Goal: Find specific page/section: Find specific page/section

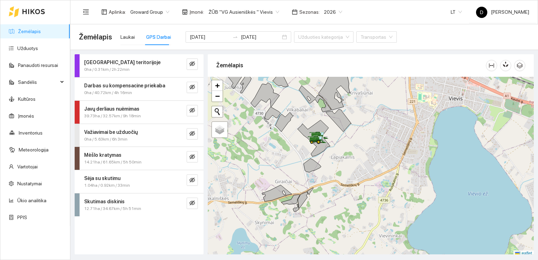
scroll to position [2, 0]
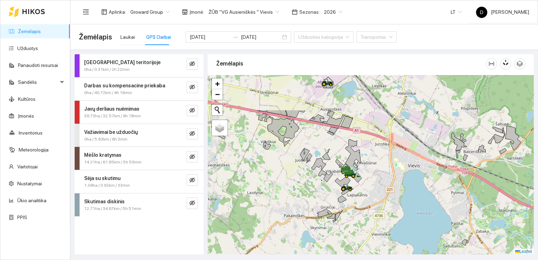
drag, startPoint x: 357, startPoint y: 164, endPoint x: 366, endPoint y: 187, distance: 24.5
click at [364, 190] on div at bounding box center [371, 165] width 326 height 180
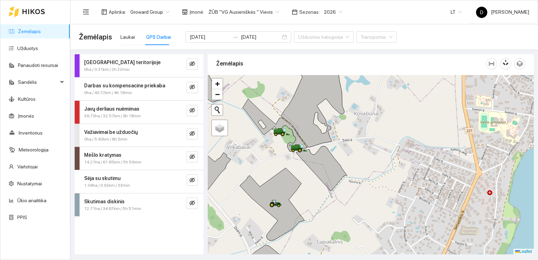
click at [156, 37] on div "GPS Darbai" at bounding box center [158, 37] width 25 height 8
click at [193, 109] on icon "eye-invisible" at bounding box center [193, 110] width 6 height 5
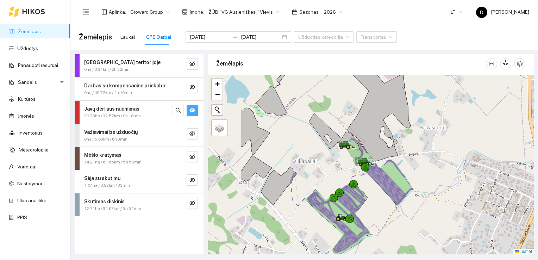
drag, startPoint x: 258, startPoint y: 159, endPoint x: 314, endPoint y: 167, distance: 56.2
click at [314, 167] on div at bounding box center [371, 165] width 326 height 180
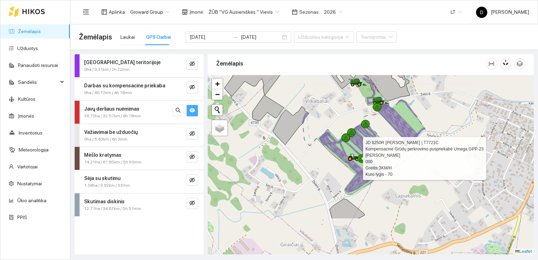
drag, startPoint x: 340, startPoint y: 216, endPoint x: 355, endPoint y: 162, distance: 56.1
click at [355, 162] on div at bounding box center [354, 157] width 13 height 11
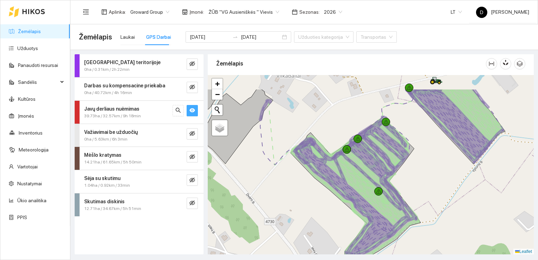
drag, startPoint x: 352, startPoint y: 144, endPoint x: 331, endPoint y: 182, distance: 43.4
click at [331, 182] on icon at bounding box center [352, 191] width 115 height 132
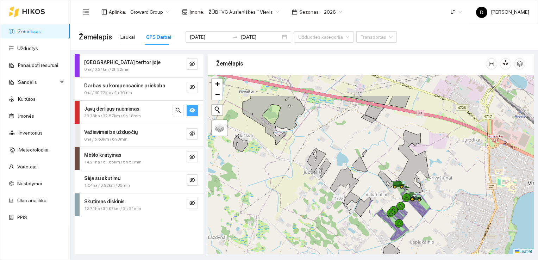
drag, startPoint x: 305, startPoint y: 170, endPoint x: 355, endPoint y: 204, distance: 60.6
click at [355, 204] on div at bounding box center [371, 165] width 326 height 180
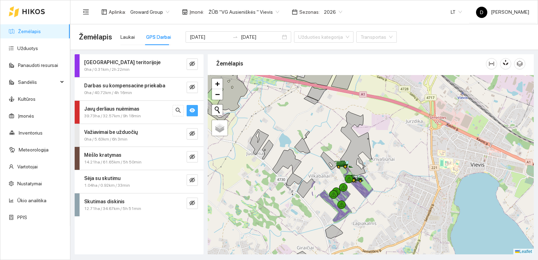
drag, startPoint x: 365, startPoint y: 173, endPoint x: 307, endPoint y: 154, distance: 60.4
click at [307, 154] on div at bounding box center [371, 165] width 326 height 180
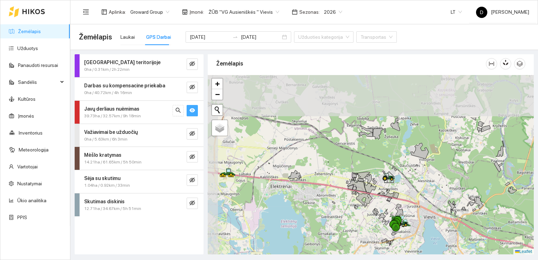
drag, startPoint x: 265, startPoint y: 149, endPoint x: 351, endPoint y: 208, distance: 104.5
click at [349, 210] on div at bounding box center [371, 165] width 326 height 180
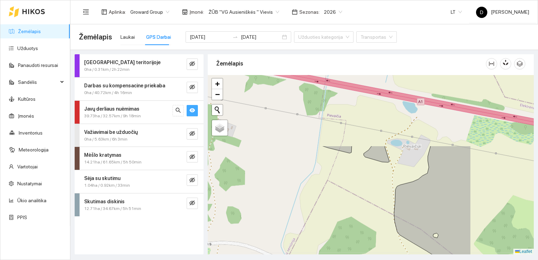
drag, startPoint x: 432, startPoint y: 103, endPoint x: 343, endPoint y: 182, distance: 119.5
click at [335, 193] on div at bounding box center [371, 165] width 326 height 180
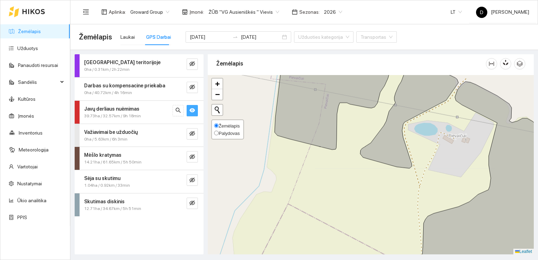
click at [223, 133] on span "Palydovas" at bounding box center [229, 133] width 21 height 5
click at [219, 133] on input "Palydovas" at bounding box center [216, 133] width 5 height 5
radio input "true"
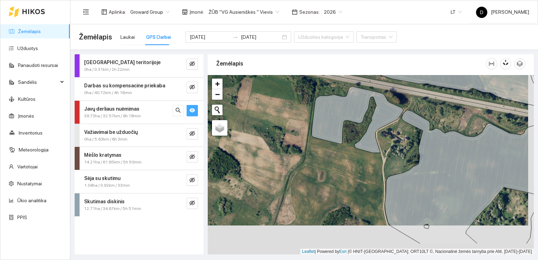
drag, startPoint x: 360, startPoint y: 198, endPoint x: 355, endPoint y: 169, distance: 29.8
click at [355, 169] on div at bounding box center [371, 165] width 326 height 180
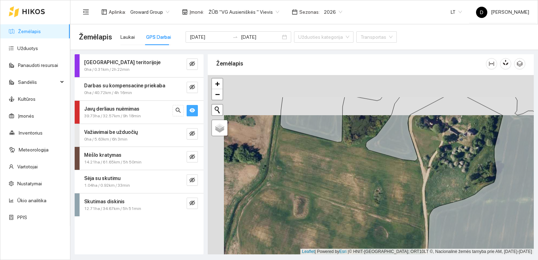
drag, startPoint x: 341, startPoint y: 151, endPoint x: 359, endPoint y: 195, distance: 47.4
click at [359, 195] on div at bounding box center [371, 165] width 326 height 180
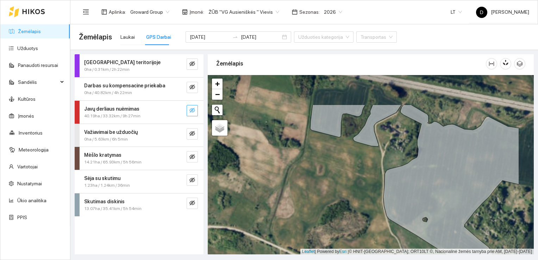
drag, startPoint x: 366, startPoint y: 121, endPoint x: 318, endPoint y: 169, distance: 67.5
click at [318, 169] on div at bounding box center [371, 165] width 326 height 180
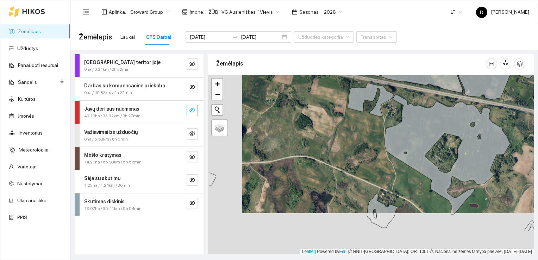
drag, startPoint x: 304, startPoint y: 196, endPoint x: 351, endPoint y: 139, distance: 73.8
click at [351, 139] on div at bounding box center [371, 165] width 326 height 180
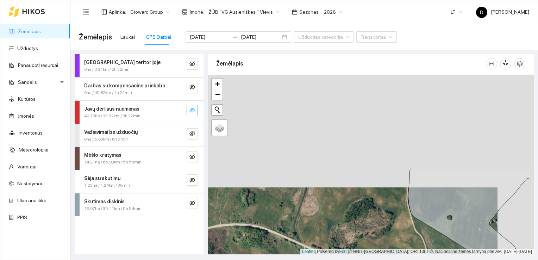
drag, startPoint x: 364, startPoint y: 116, endPoint x: 328, endPoint y: 229, distance: 118.4
click at [328, 229] on div at bounding box center [371, 165] width 326 height 180
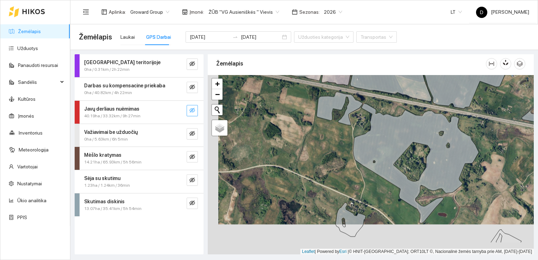
drag, startPoint x: 309, startPoint y: 188, endPoint x: 320, endPoint y: 158, distance: 32.4
click at [320, 158] on div at bounding box center [371, 165] width 326 height 180
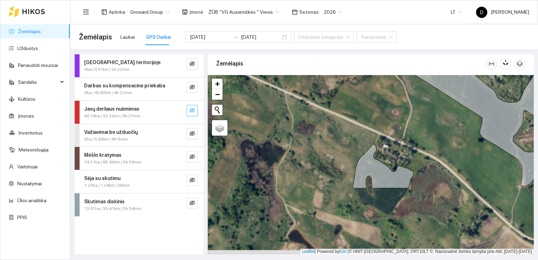
drag, startPoint x: 332, startPoint y: 229, endPoint x: 349, endPoint y: 129, distance: 101.5
click at [349, 129] on div at bounding box center [371, 165] width 326 height 180
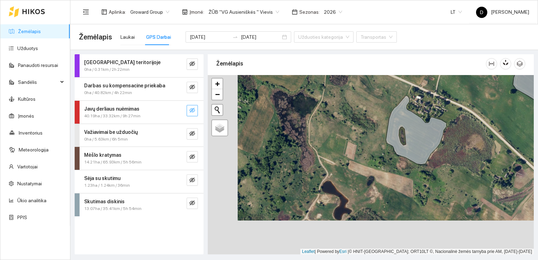
drag, startPoint x: 347, startPoint y: 181, endPoint x: 377, endPoint y: 147, distance: 45.4
click at [377, 147] on div at bounding box center [371, 165] width 326 height 180
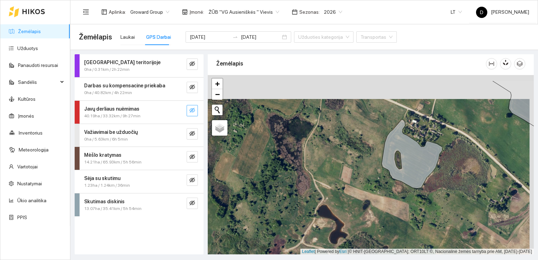
drag, startPoint x: 375, startPoint y: 141, endPoint x: 370, endPoint y: 164, distance: 23.4
click at [371, 165] on div at bounding box center [371, 165] width 326 height 180
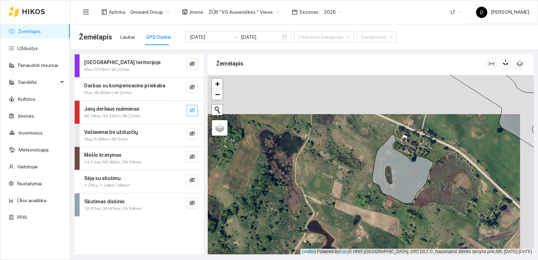
drag, startPoint x: 370, startPoint y: 164, endPoint x: 357, endPoint y: 181, distance: 22.1
click at [357, 182] on div at bounding box center [371, 165] width 326 height 180
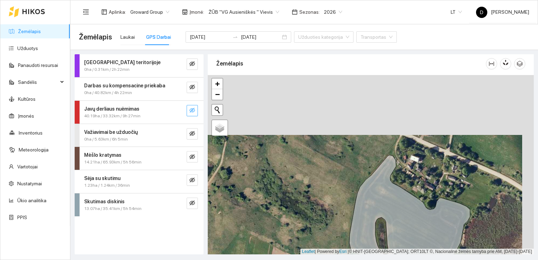
drag, startPoint x: 354, startPoint y: 128, endPoint x: 342, endPoint y: 187, distance: 61.0
click at [342, 187] on div at bounding box center [371, 165] width 326 height 180
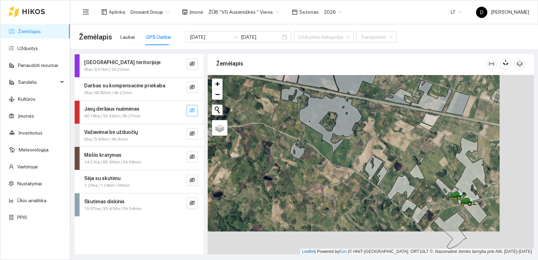
drag, startPoint x: 356, startPoint y: 198, endPoint x: 318, endPoint y: 172, distance: 46.1
click at [318, 172] on div at bounding box center [371, 165] width 326 height 180
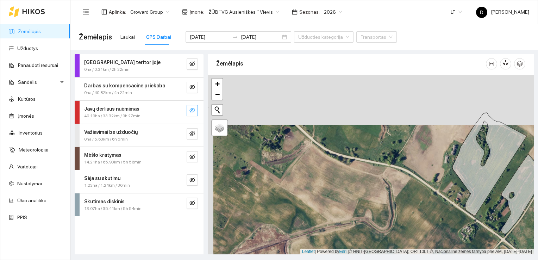
drag, startPoint x: 325, startPoint y: 153, endPoint x: 331, endPoint y: 203, distance: 50.0
click at [331, 203] on div at bounding box center [371, 165] width 326 height 180
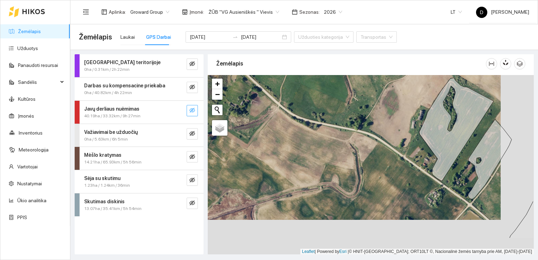
drag, startPoint x: 345, startPoint y: 197, endPoint x: 312, endPoint y: 162, distance: 48.1
click at [312, 162] on div at bounding box center [371, 165] width 326 height 180
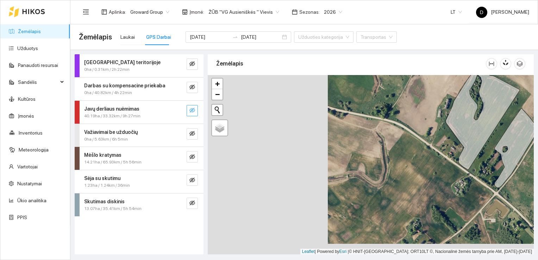
drag, startPoint x: 322, startPoint y: 167, endPoint x: 442, endPoint y: 156, distance: 120.6
click at [442, 156] on div at bounding box center [371, 165] width 326 height 180
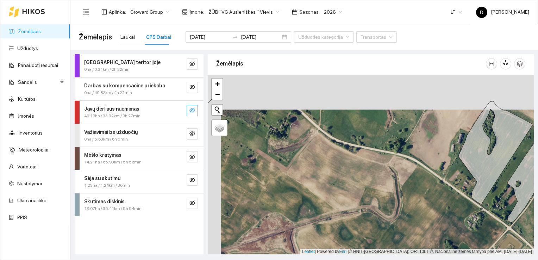
drag, startPoint x: 348, startPoint y: 169, endPoint x: 360, endPoint y: 201, distance: 33.7
click at [360, 201] on div at bounding box center [371, 165] width 326 height 180
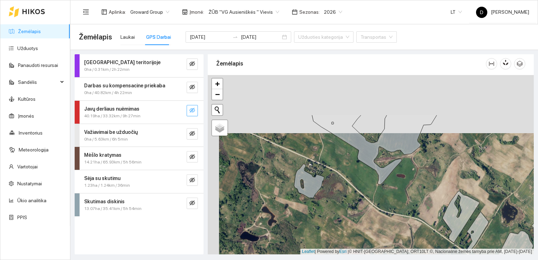
drag, startPoint x: 371, startPoint y: 170, endPoint x: 382, endPoint y: 228, distance: 59.2
click at [382, 228] on div at bounding box center [371, 165] width 326 height 180
